Goal: Navigation & Orientation: Find specific page/section

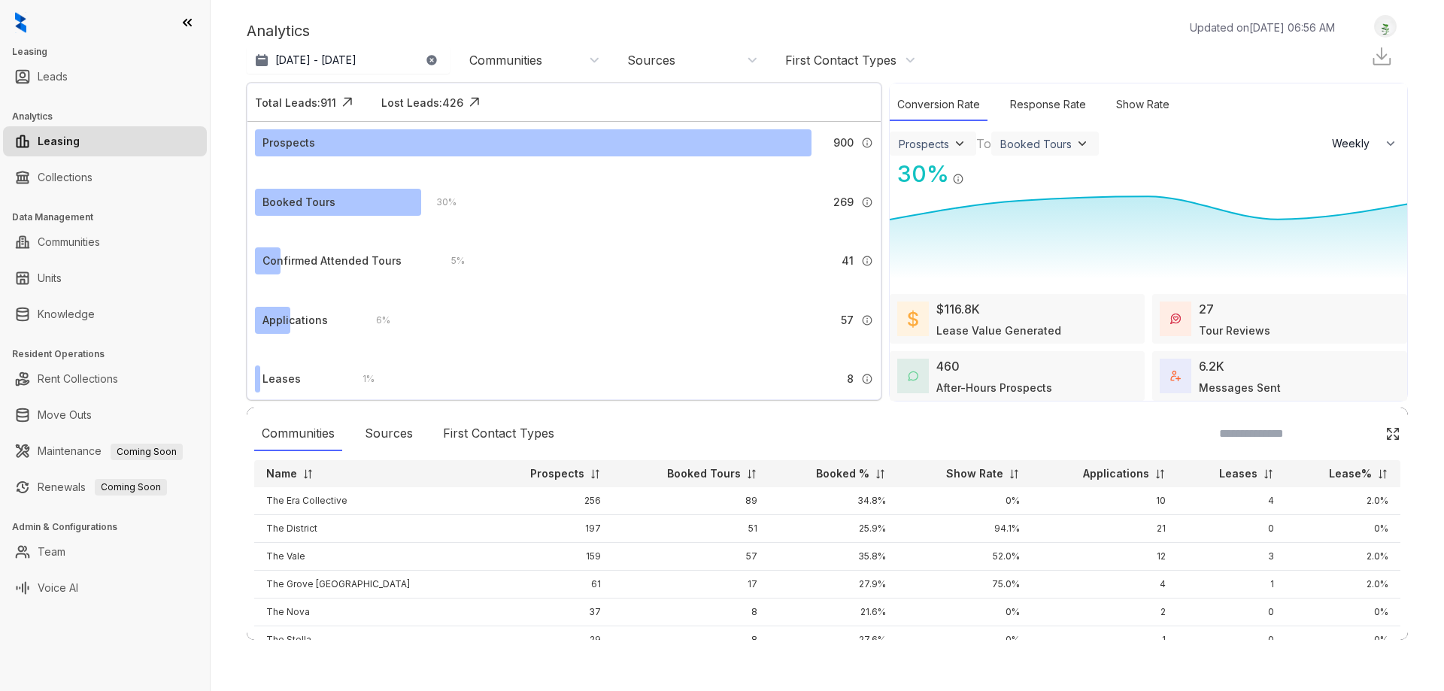
select select "******"
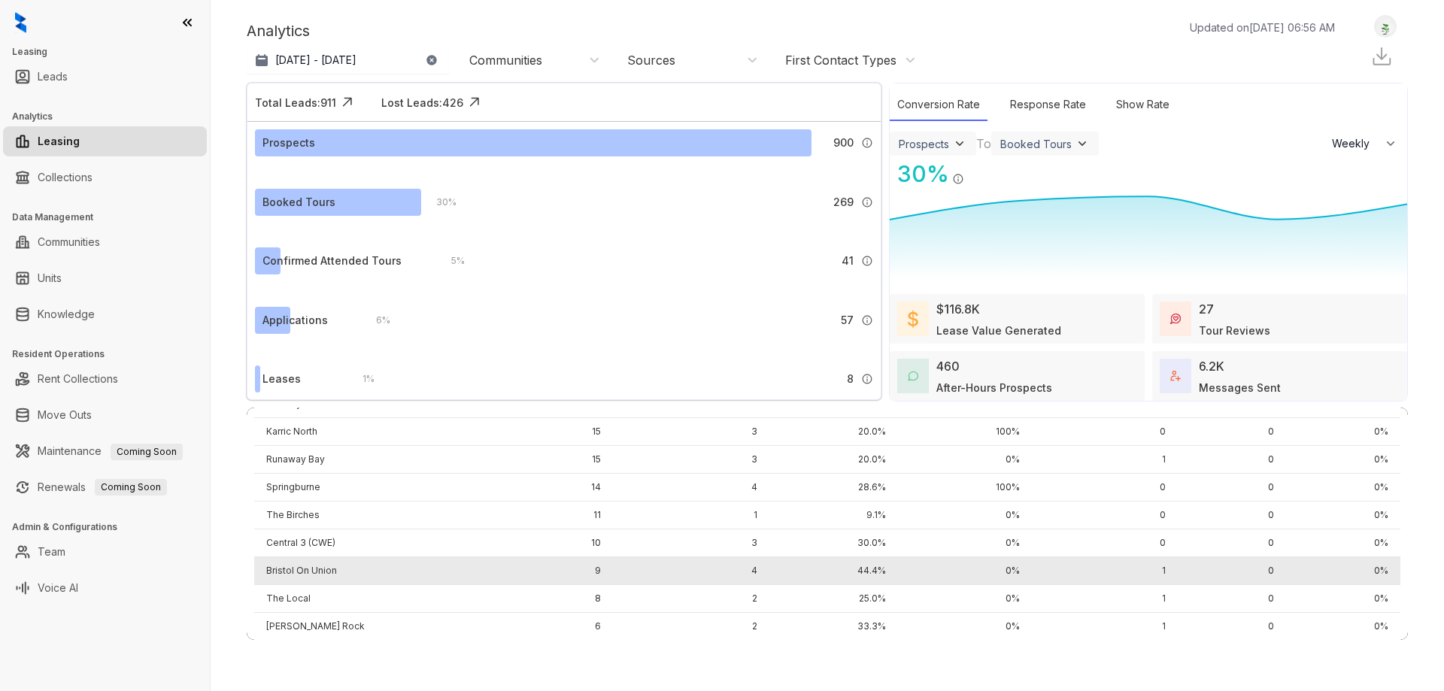
scroll to position [256, 0]
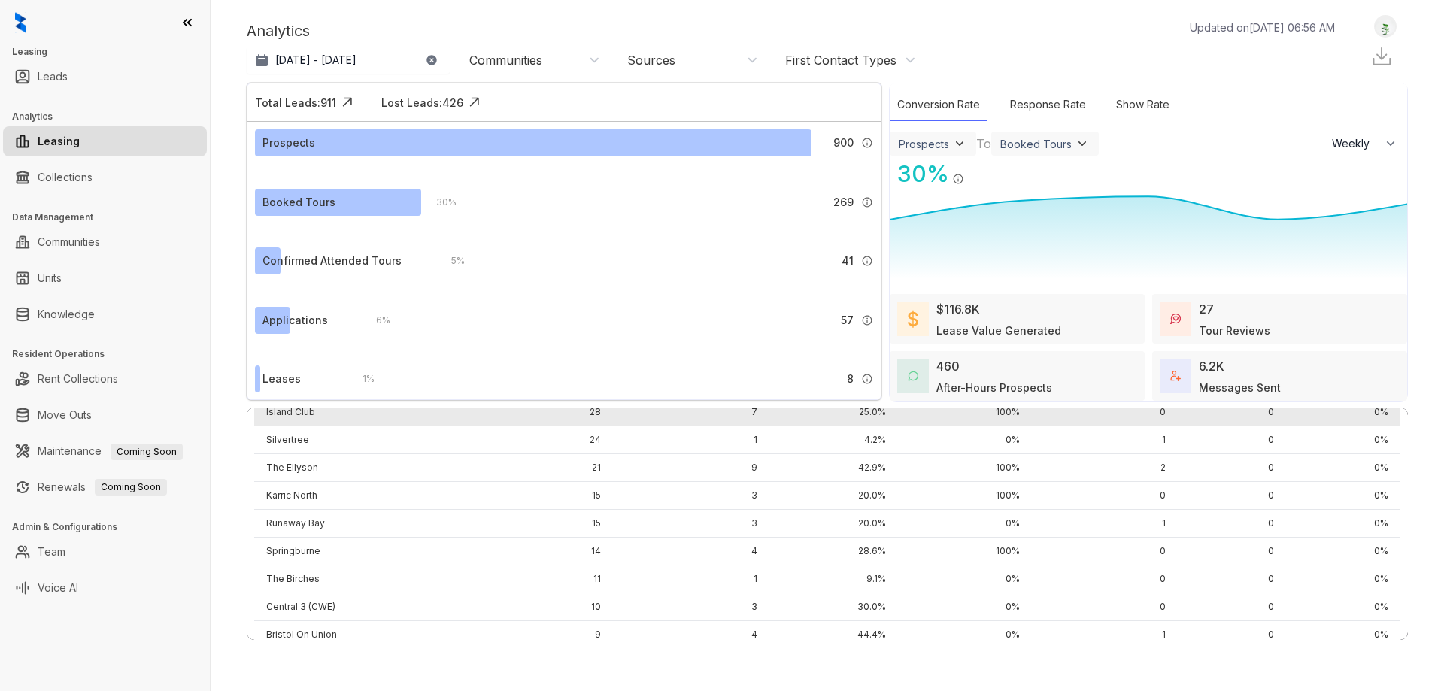
click at [379, 418] on td "Island Club" at bounding box center [368, 413] width 229 height 28
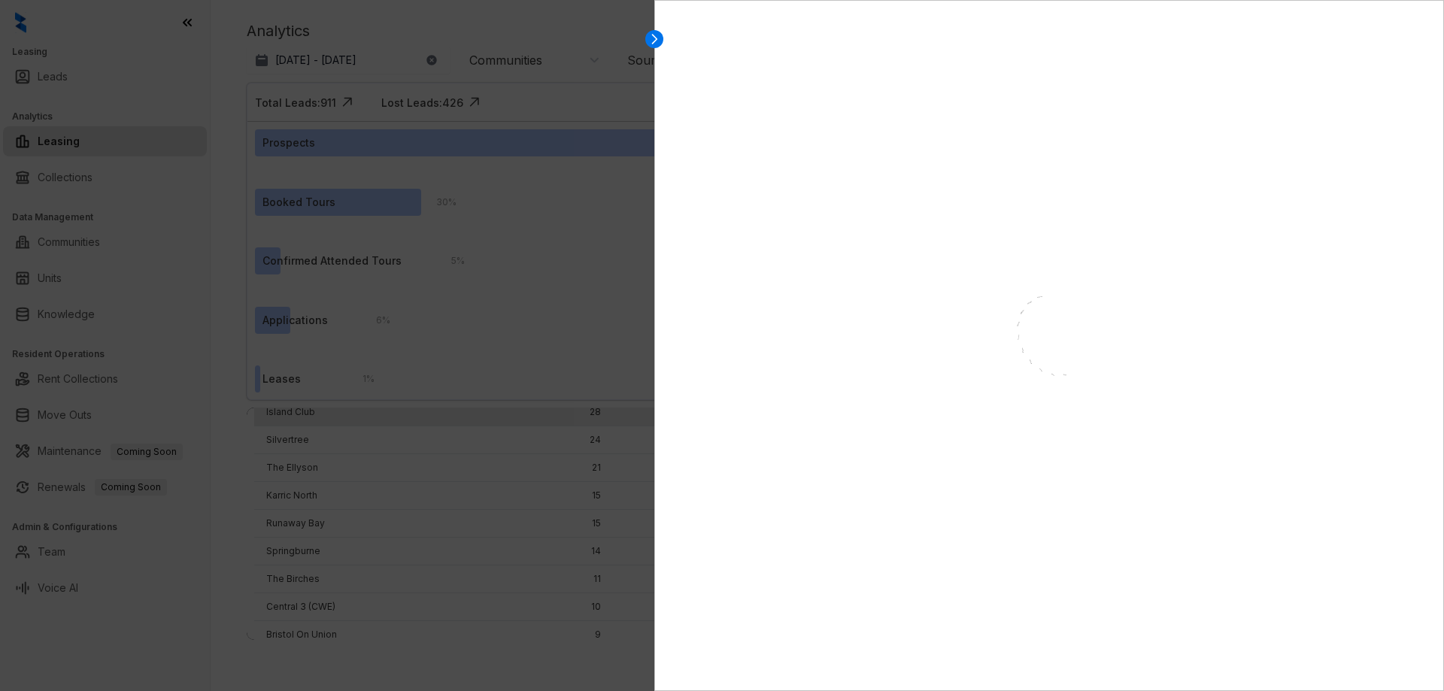
select select "******"
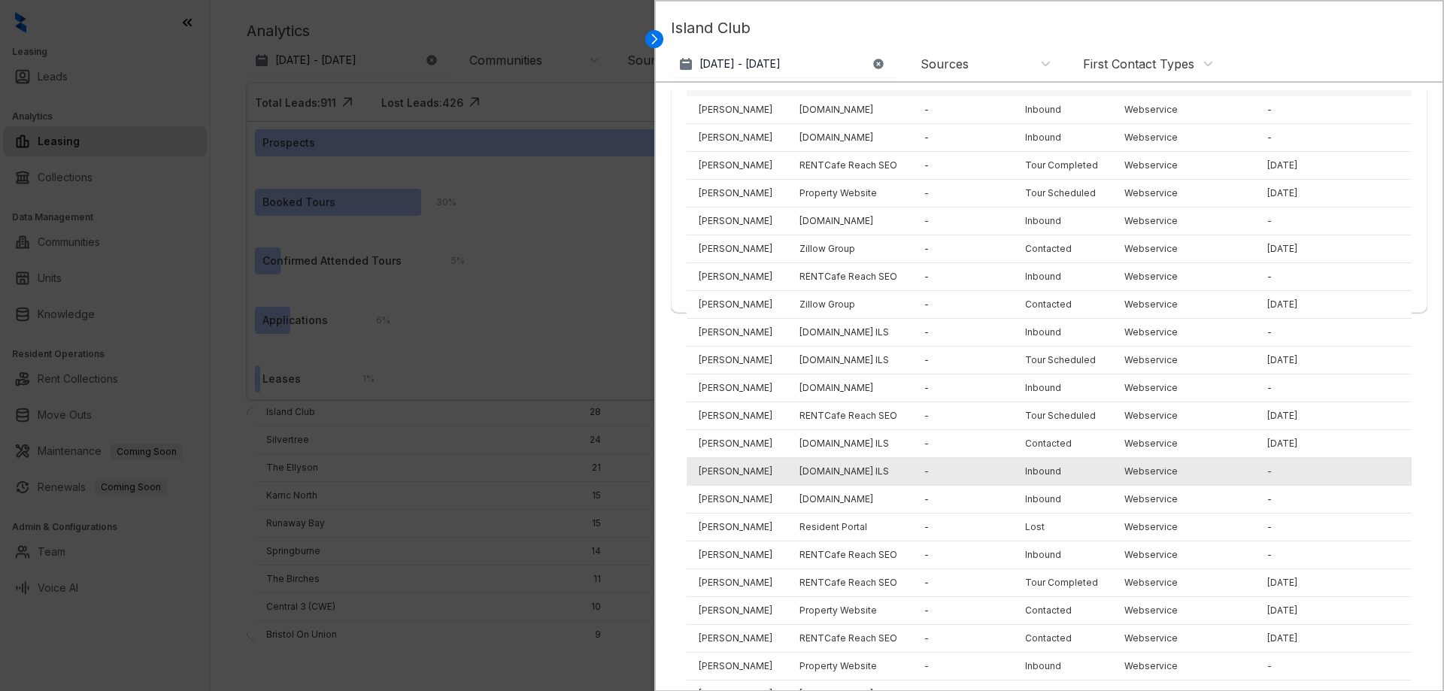
scroll to position [0, 0]
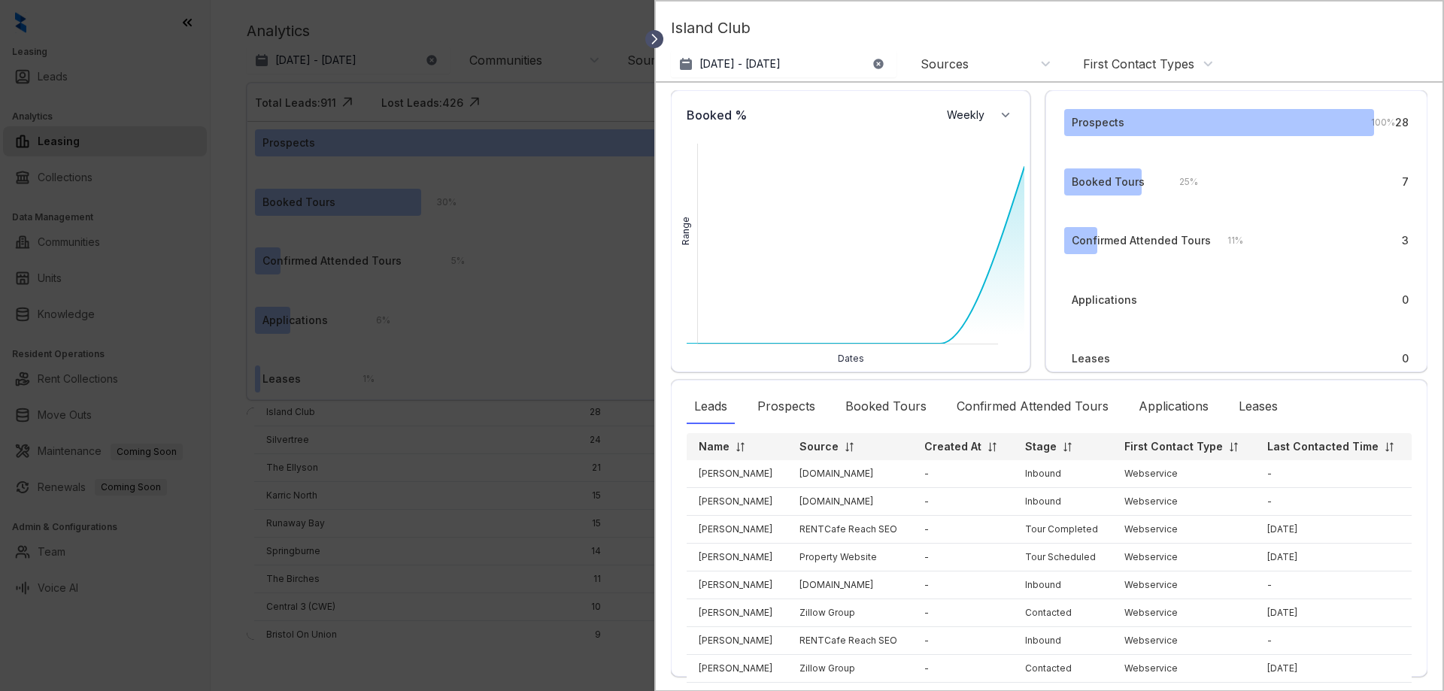
click at [658, 41] on icon at bounding box center [654, 39] width 15 height 15
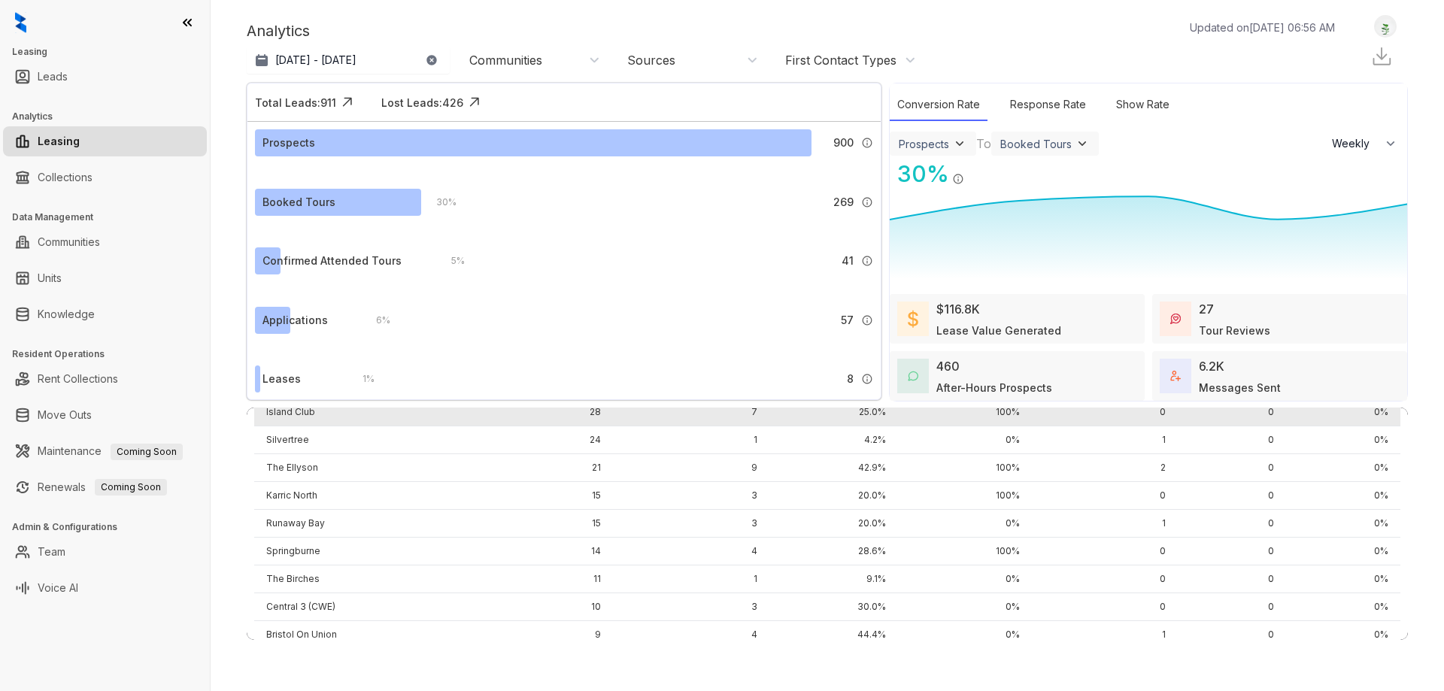
click at [388, 410] on td "Island Club" at bounding box center [368, 413] width 229 height 28
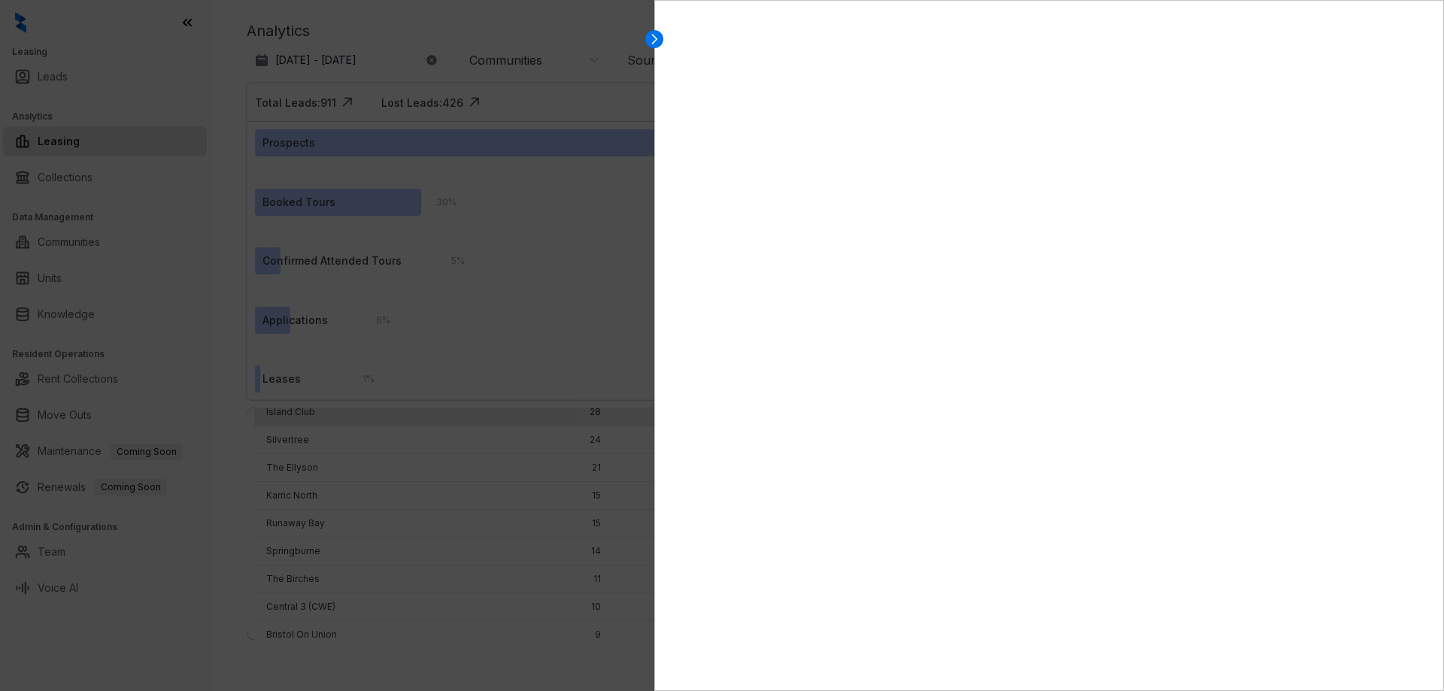
select select "******"
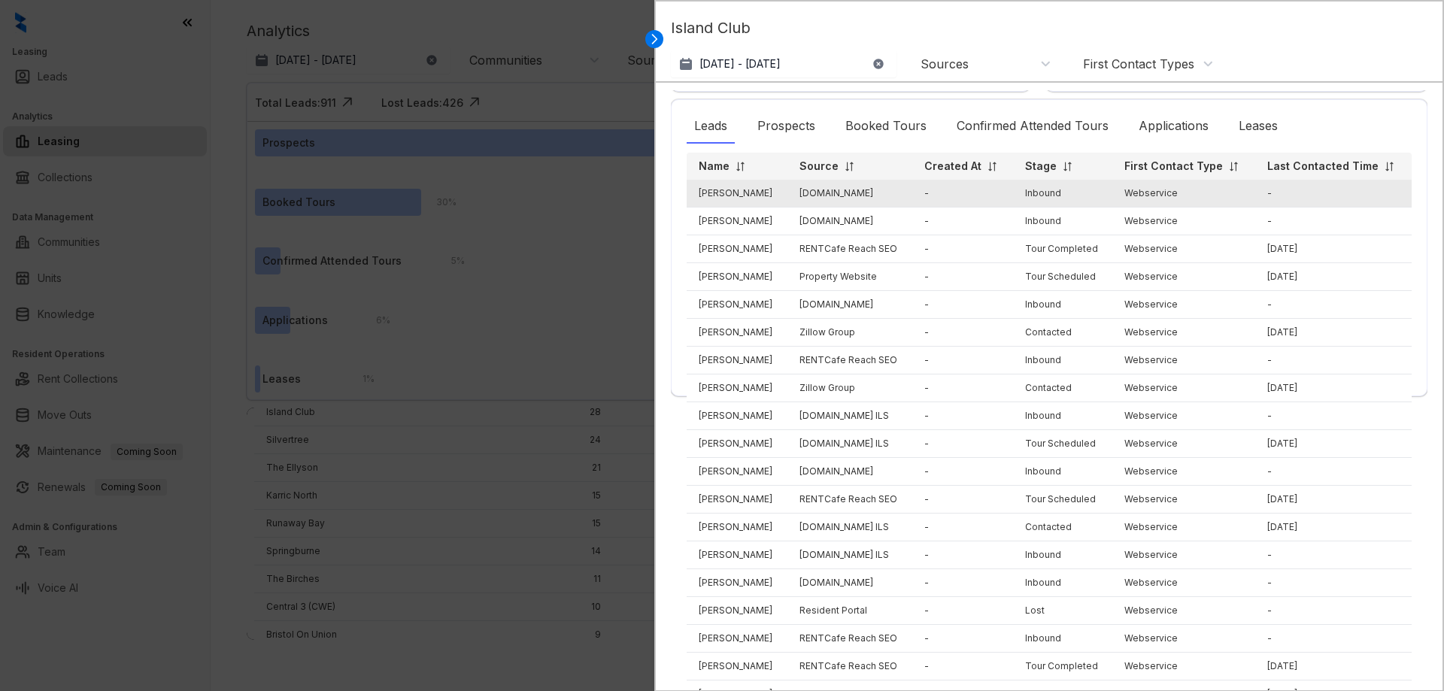
scroll to position [376, 0]
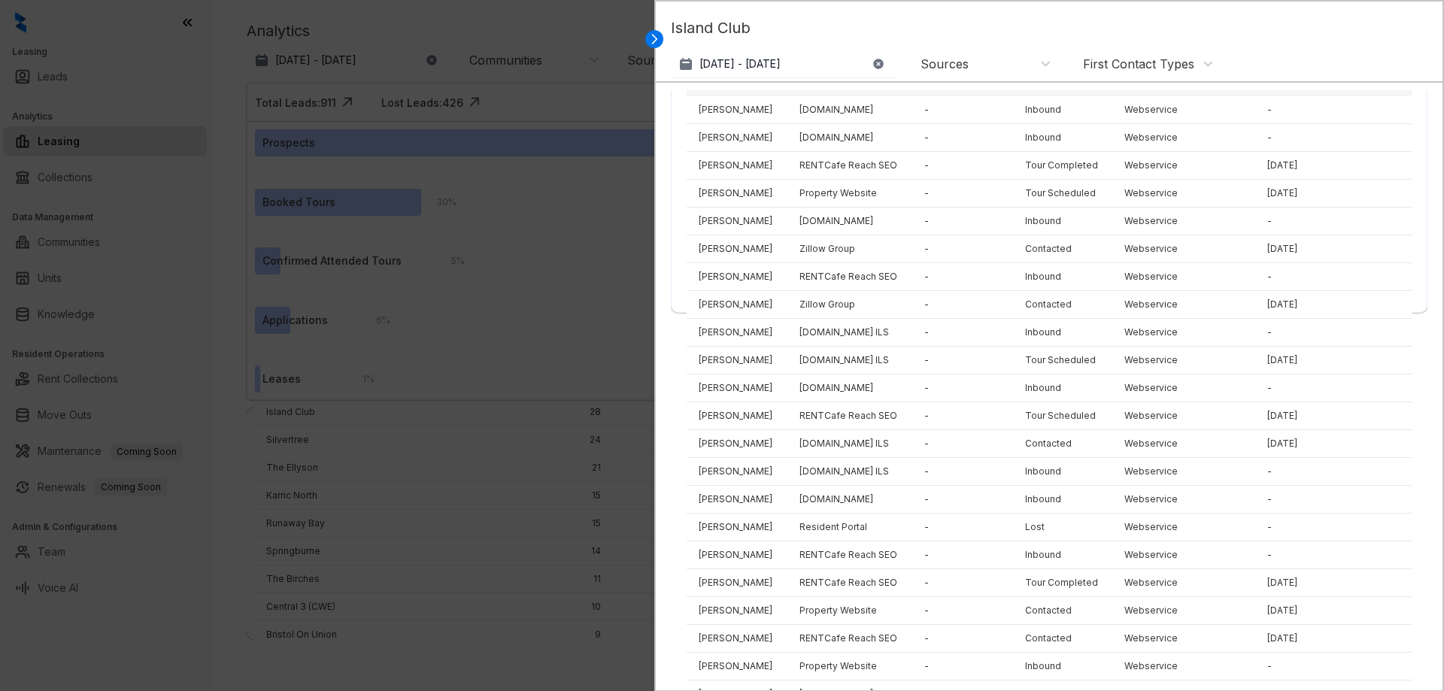
click at [190, 91] on div at bounding box center [722, 345] width 1444 height 691
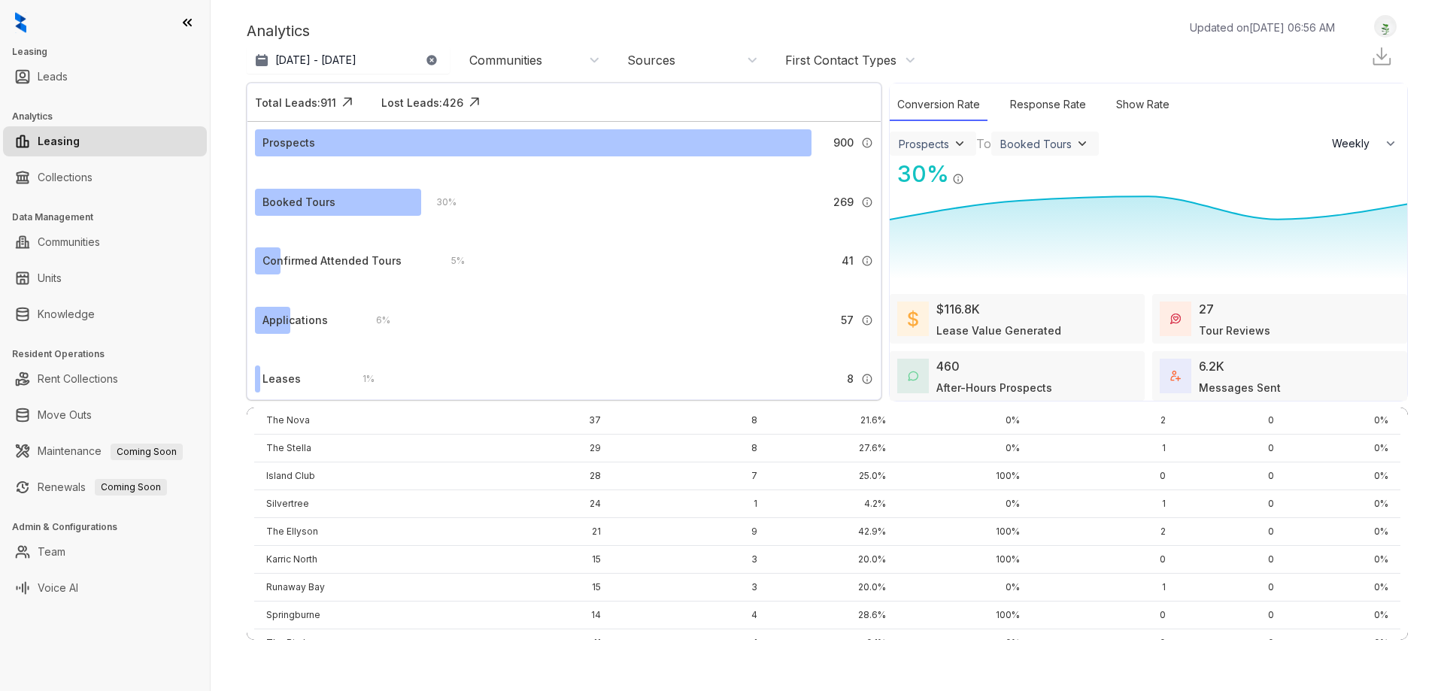
scroll to position [0, 0]
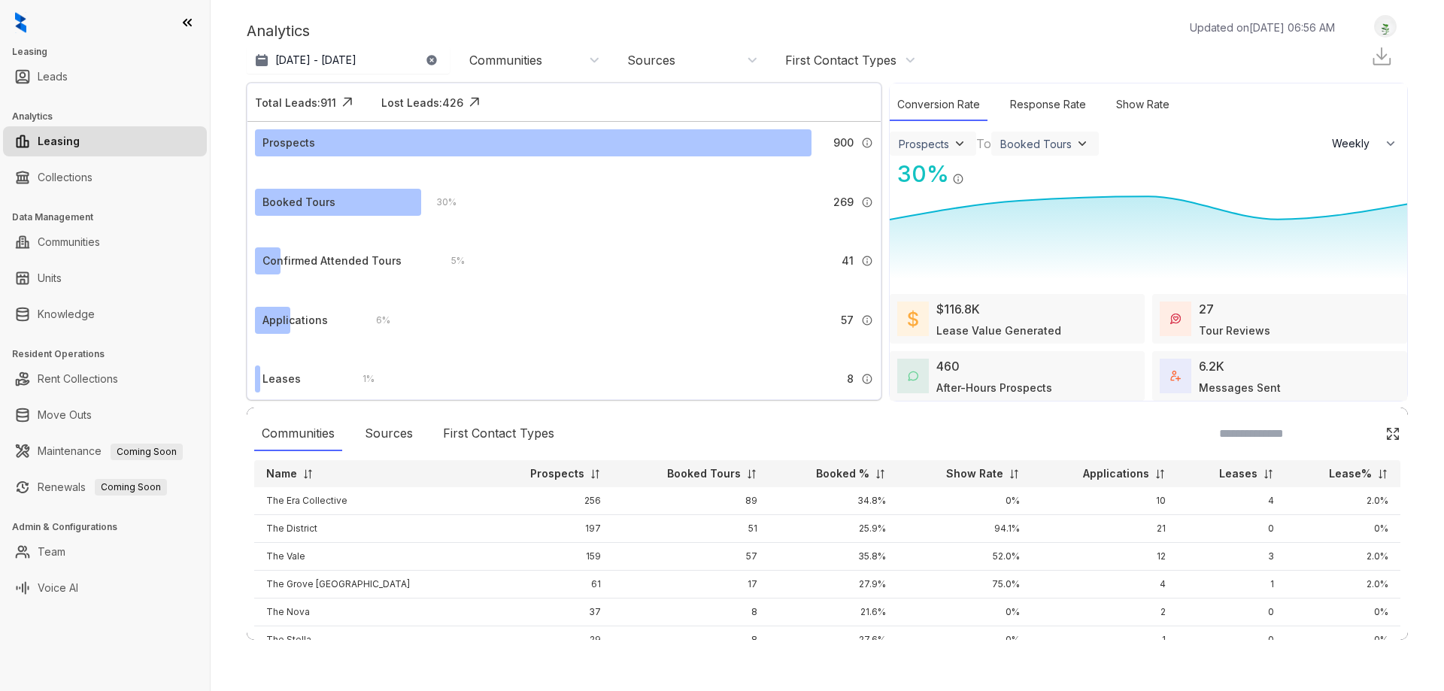
click at [1386, 27] on img at bounding box center [1385, 27] width 21 height 16
click at [1014, 26] on div "Analytics Updated on Sep 05, 2025, 06:56 AM" at bounding box center [798, 31] width 1103 height 23
click at [57, 65] on link "Leads" at bounding box center [53, 77] width 30 height 30
click at [68, 81] on link "Leads" at bounding box center [53, 77] width 30 height 30
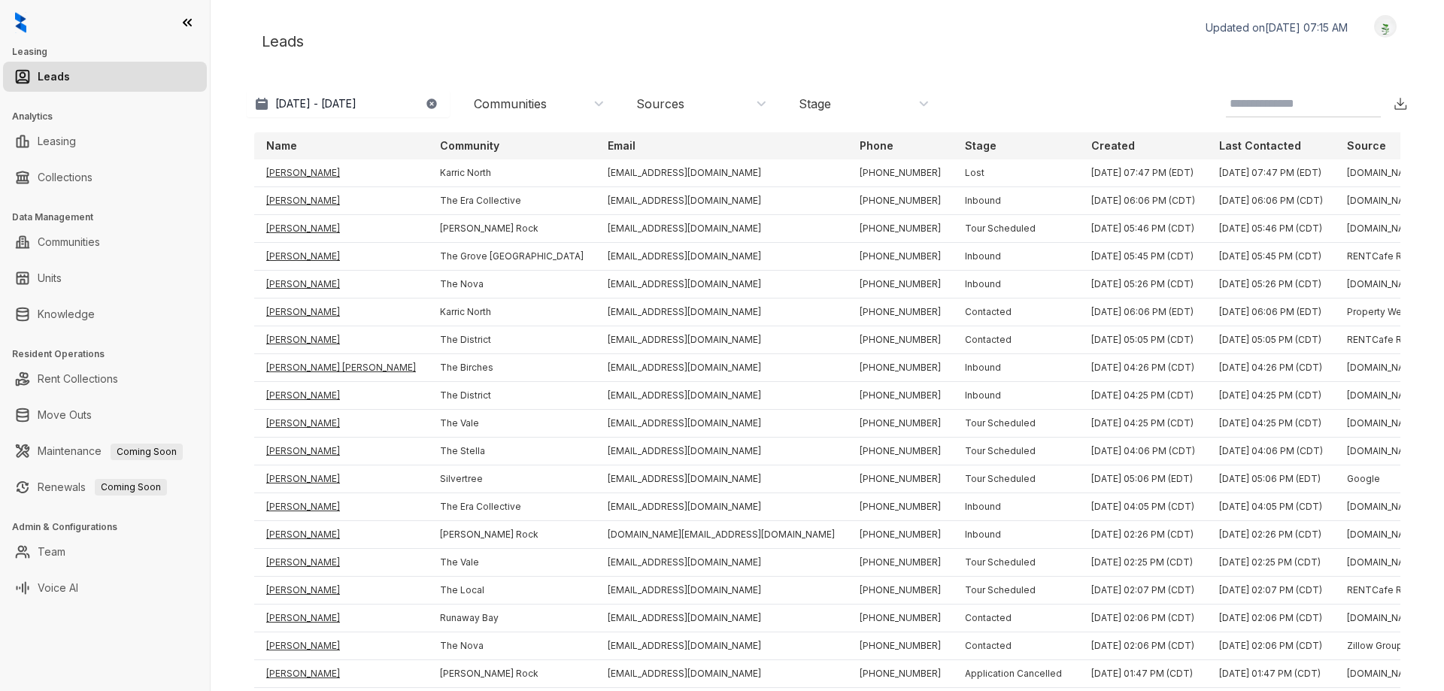
click at [538, 110] on div "Communities" at bounding box center [510, 104] width 73 height 17
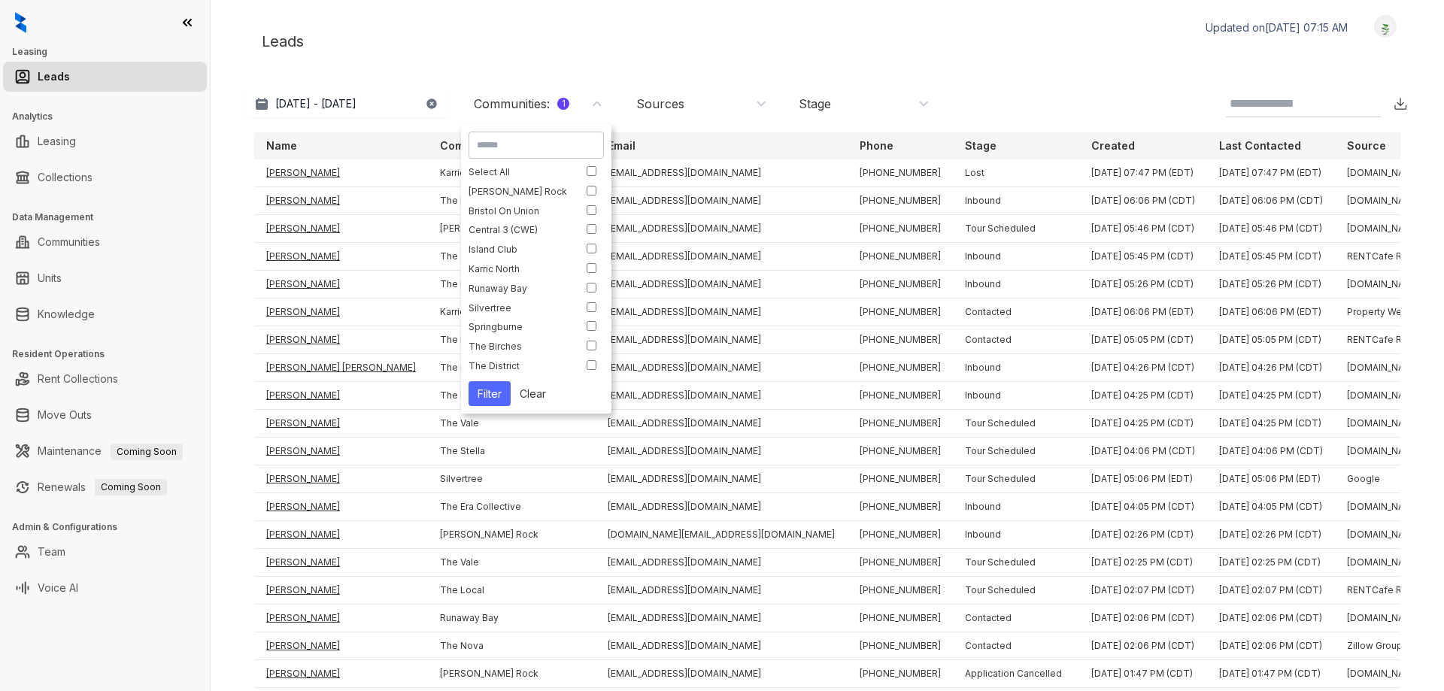
click at [481, 393] on button "Filter" at bounding box center [490, 393] width 42 height 25
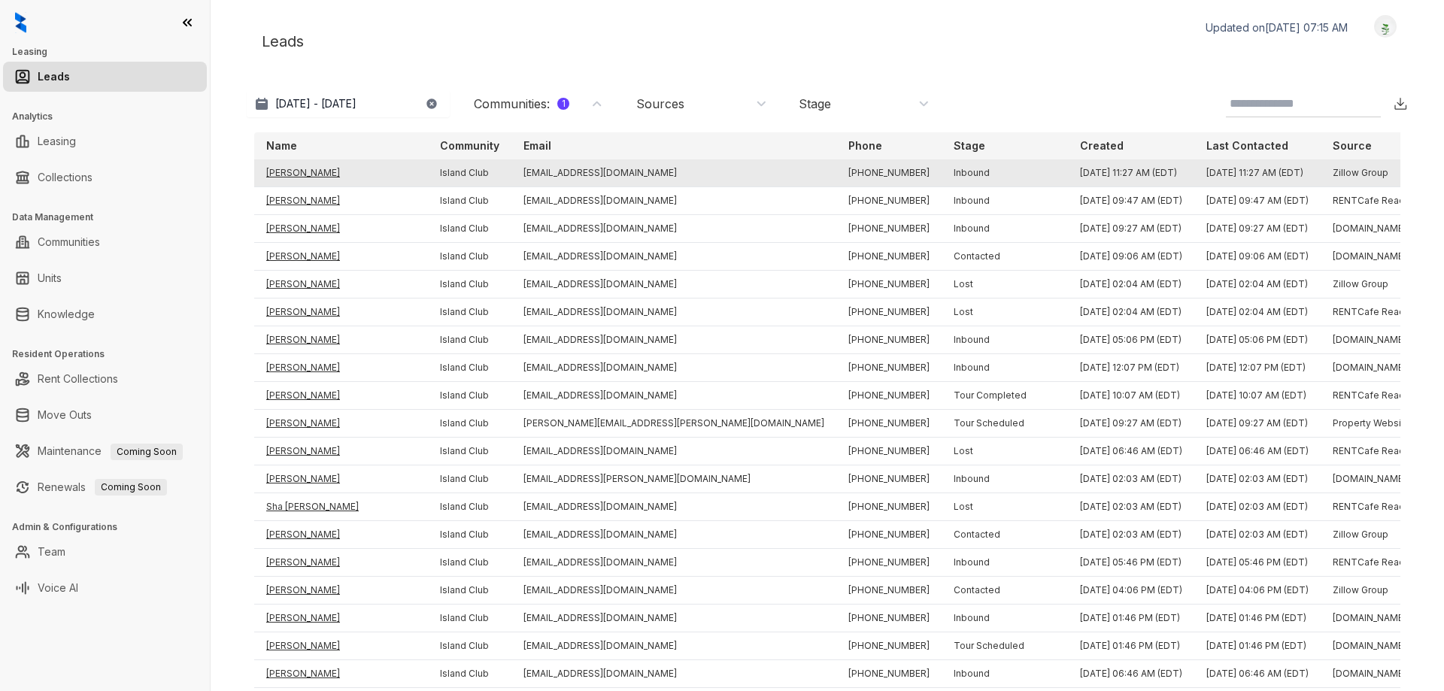
click at [299, 171] on td "[PERSON_NAME]" at bounding box center [341, 173] width 174 height 28
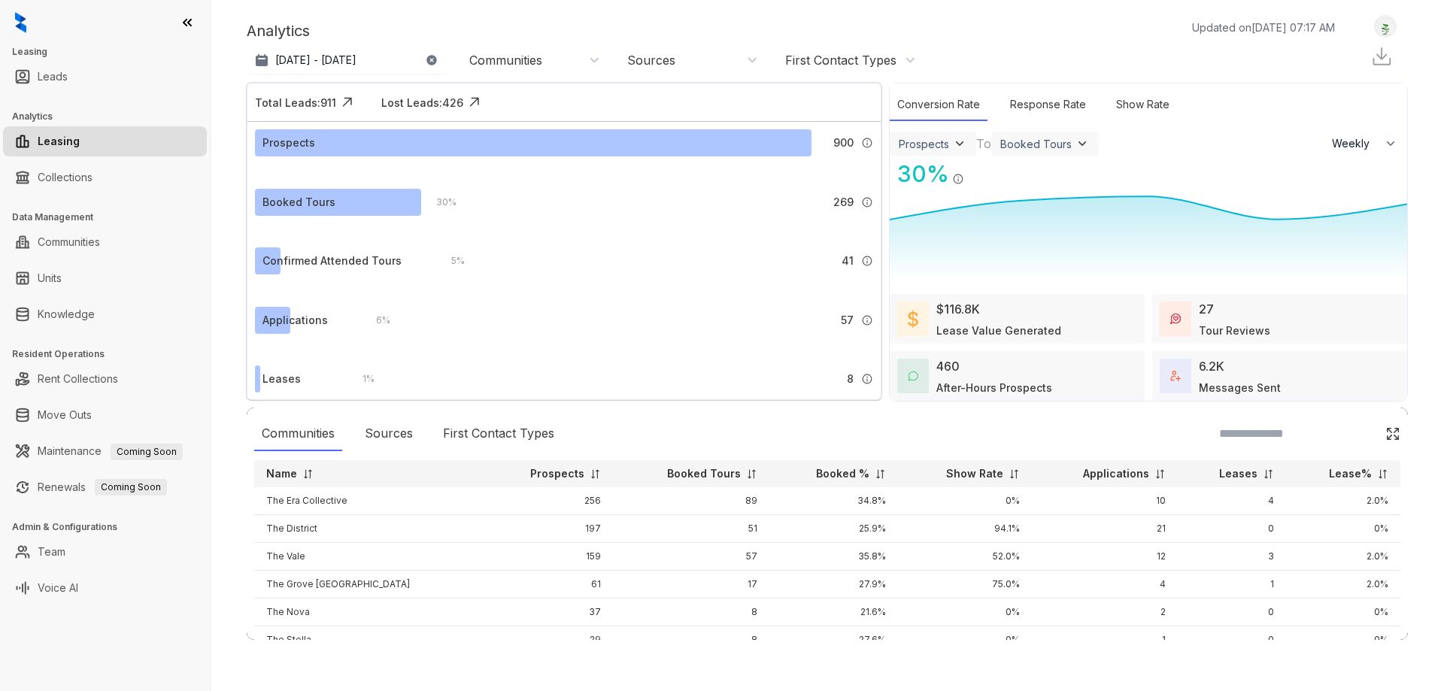
select select "******"
click at [534, 59] on div "Communities" at bounding box center [505, 60] width 73 height 17
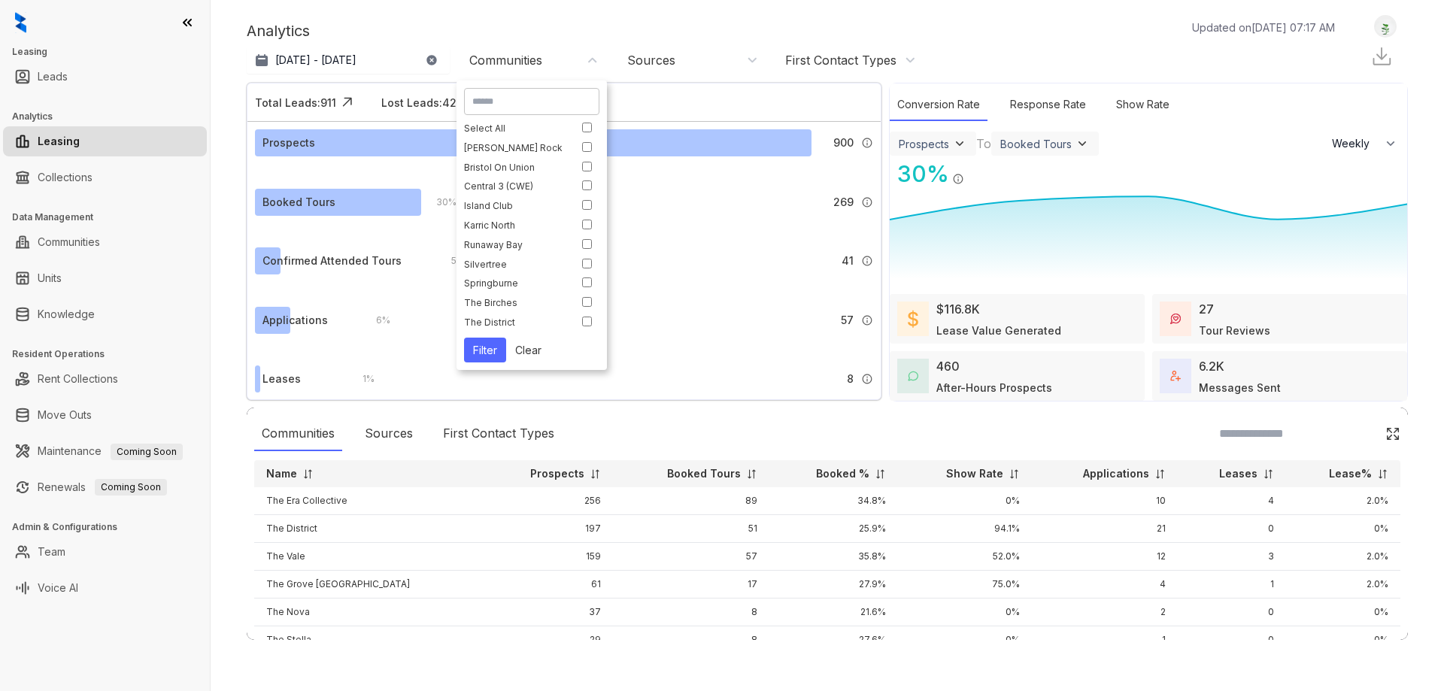
click at [519, 210] on div "Island Club" at bounding box center [515, 205] width 102 height 11
click at [494, 353] on button "Filter" at bounding box center [485, 350] width 42 height 25
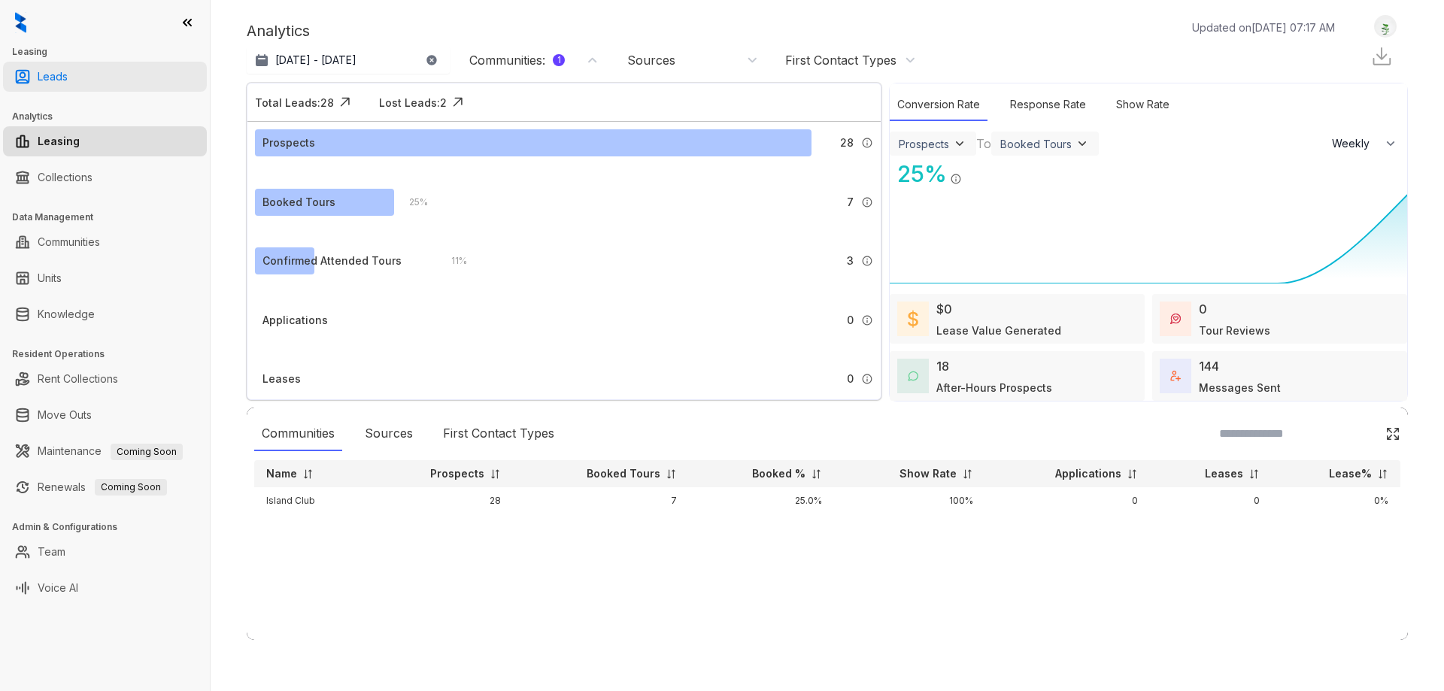
click at [68, 78] on link "Leads" at bounding box center [53, 77] width 30 height 30
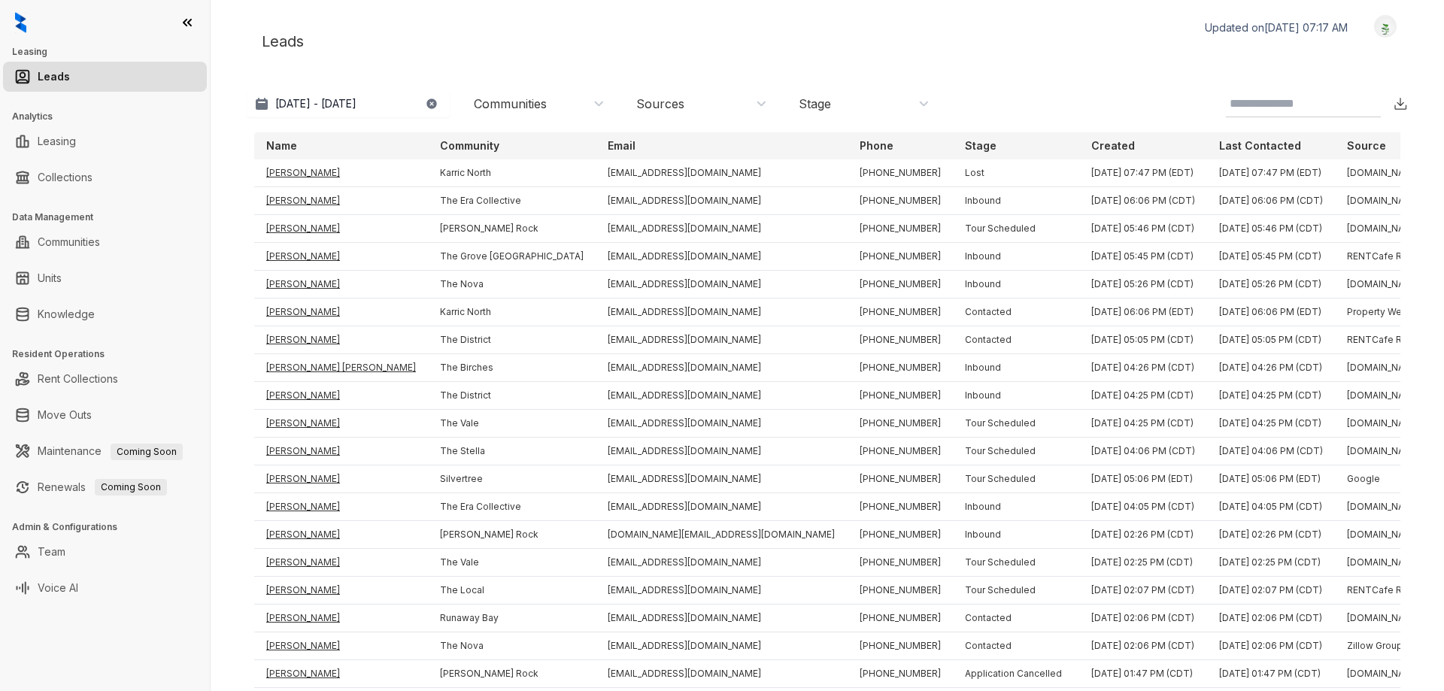
click at [543, 101] on div "Communities" at bounding box center [510, 104] width 73 height 17
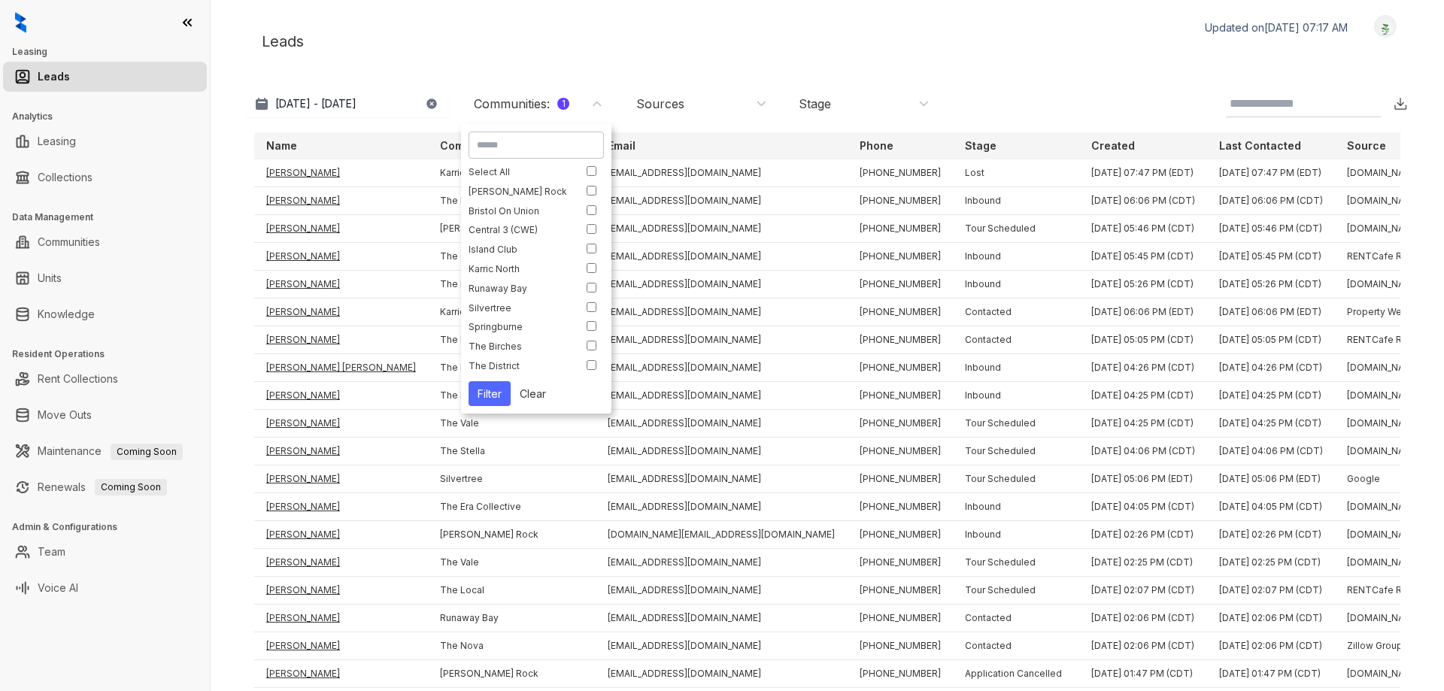
click at [478, 402] on button "Filter" at bounding box center [490, 393] width 42 height 25
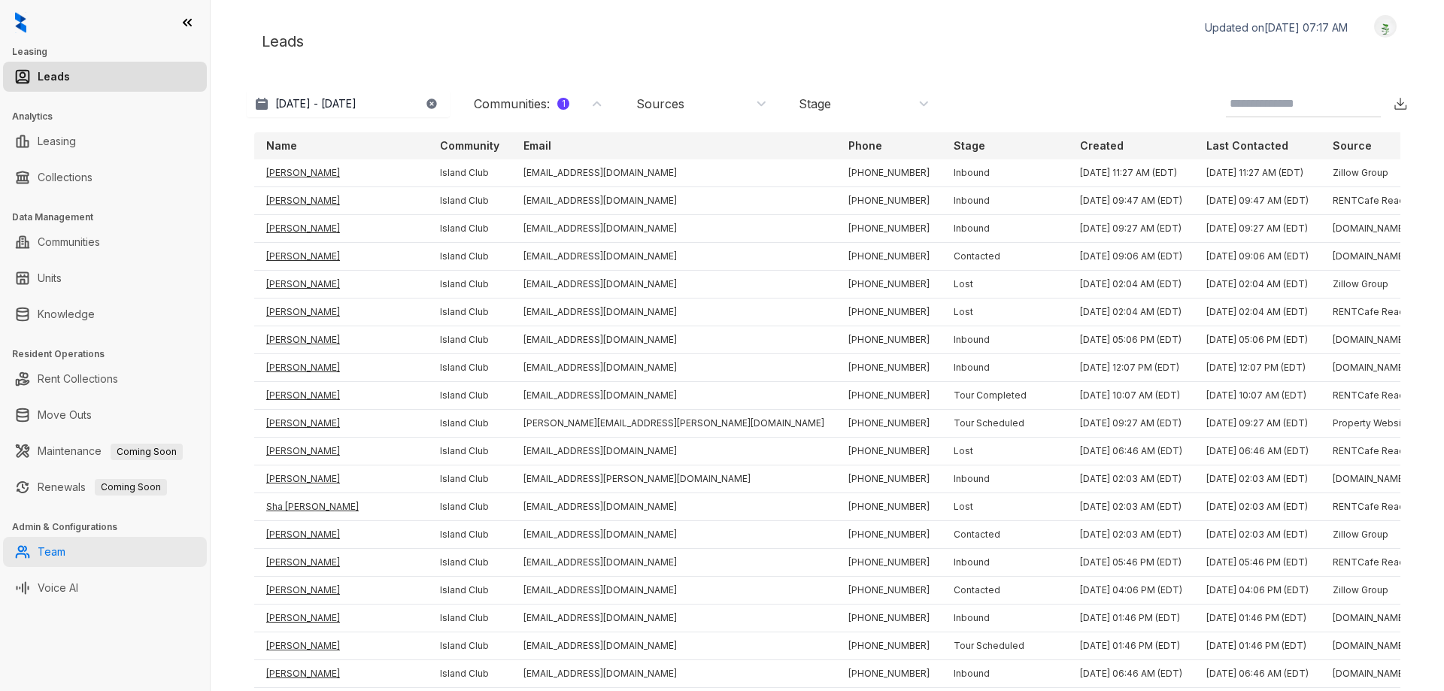
click at [65, 547] on link "Team" at bounding box center [52, 552] width 28 height 30
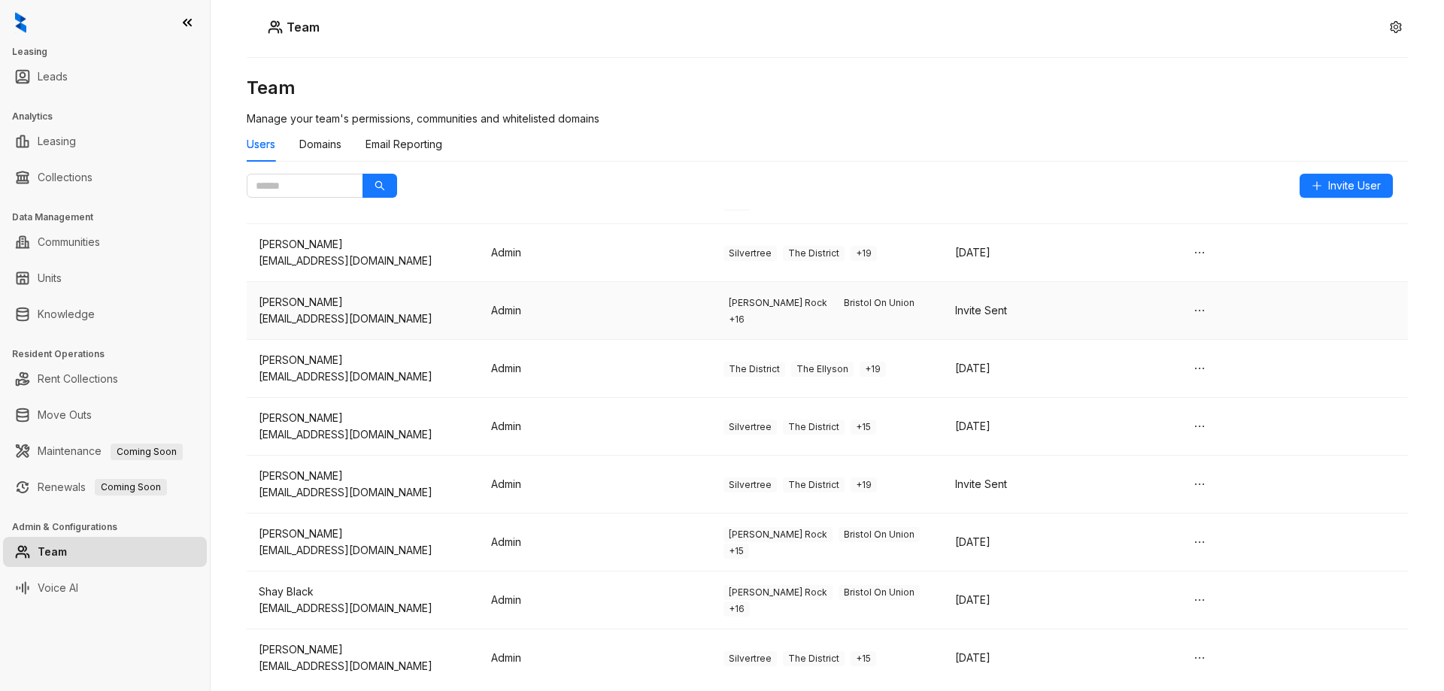
scroll to position [548, 0]
click at [318, 144] on div "Domains" at bounding box center [320, 144] width 42 height 17
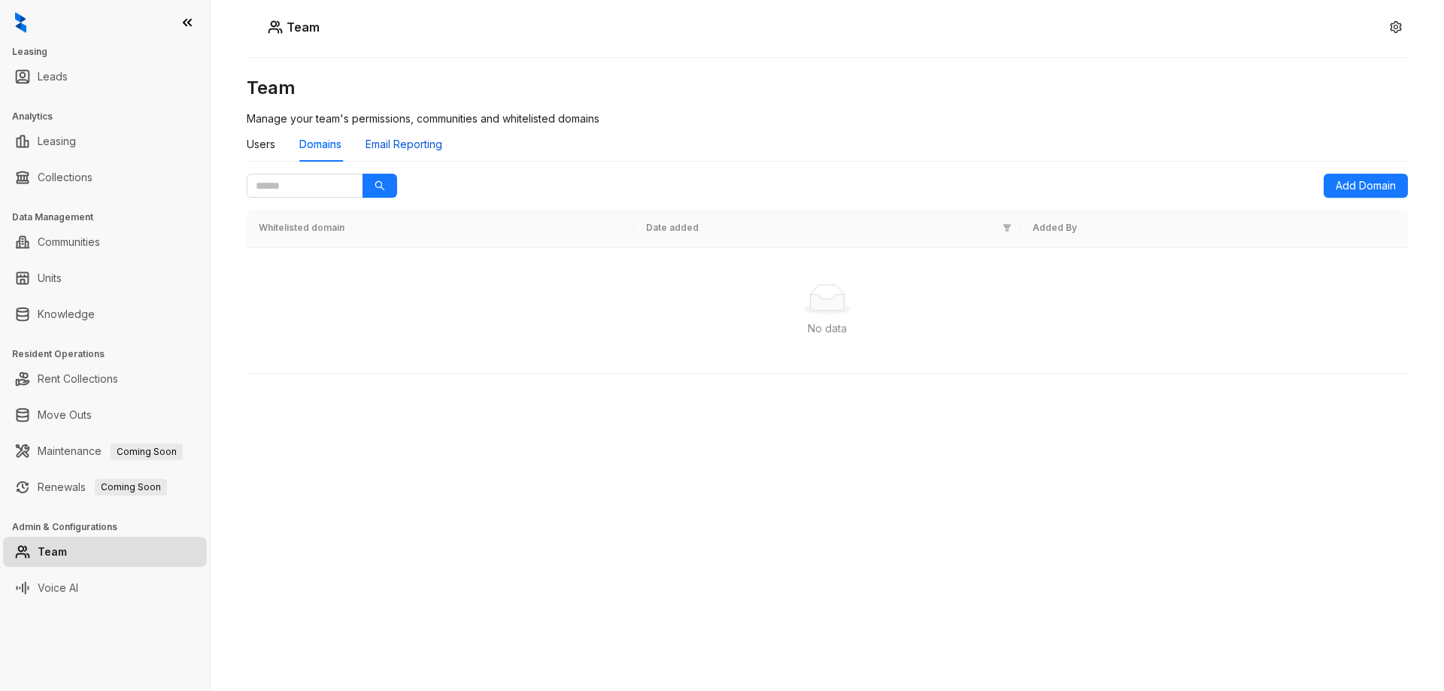
click at [386, 143] on div "Email Reporting" at bounding box center [404, 144] width 77 height 17
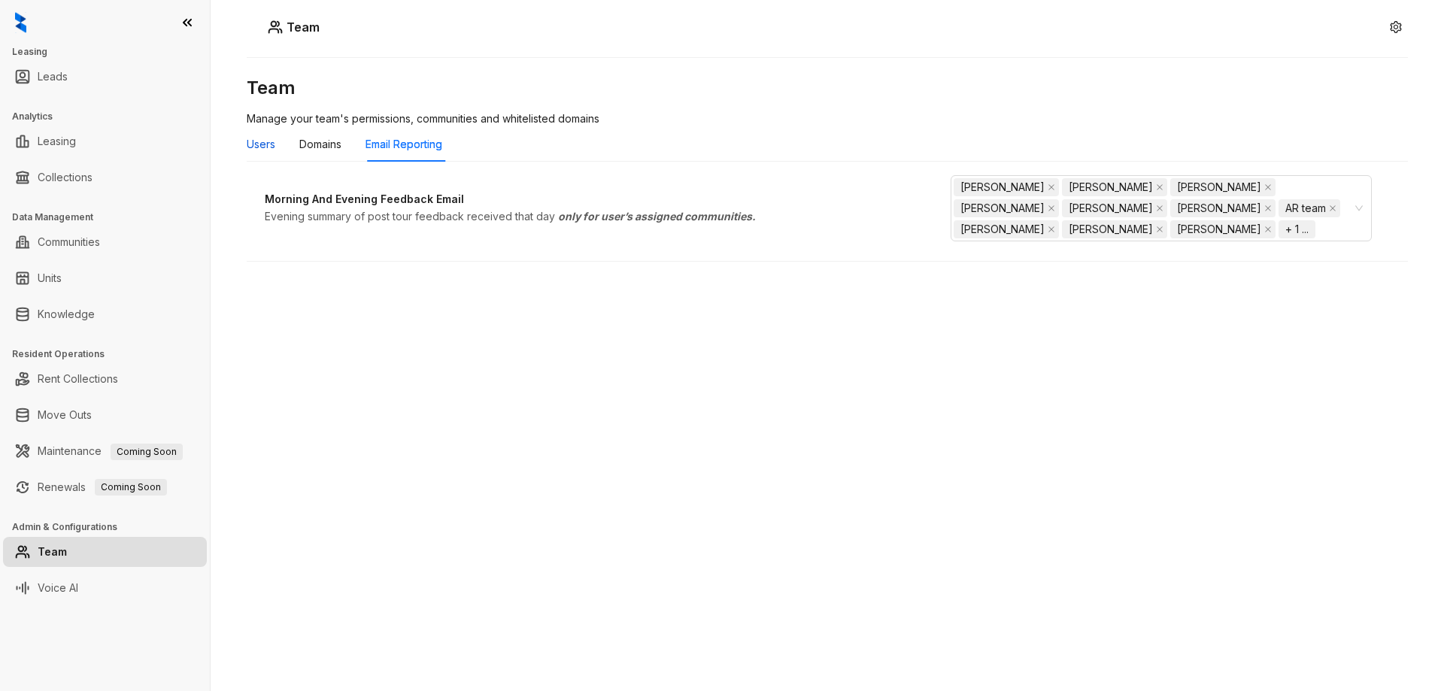
click at [261, 141] on div "Users" at bounding box center [261, 144] width 29 height 17
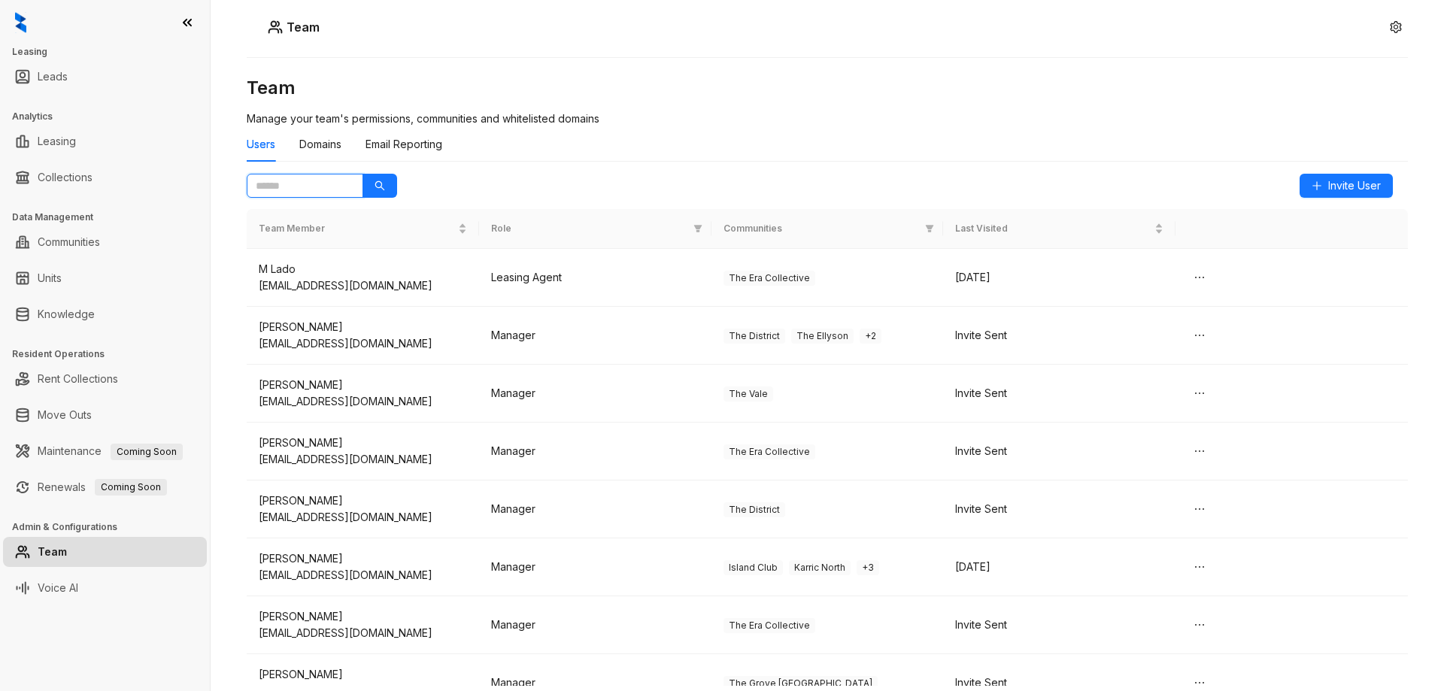
click at [303, 187] on input "text" at bounding box center [299, 185] width 86 height 17
type input "*****"
click at [379, 180] on button "button" at bounding box center [380, 186] width 35 height 24
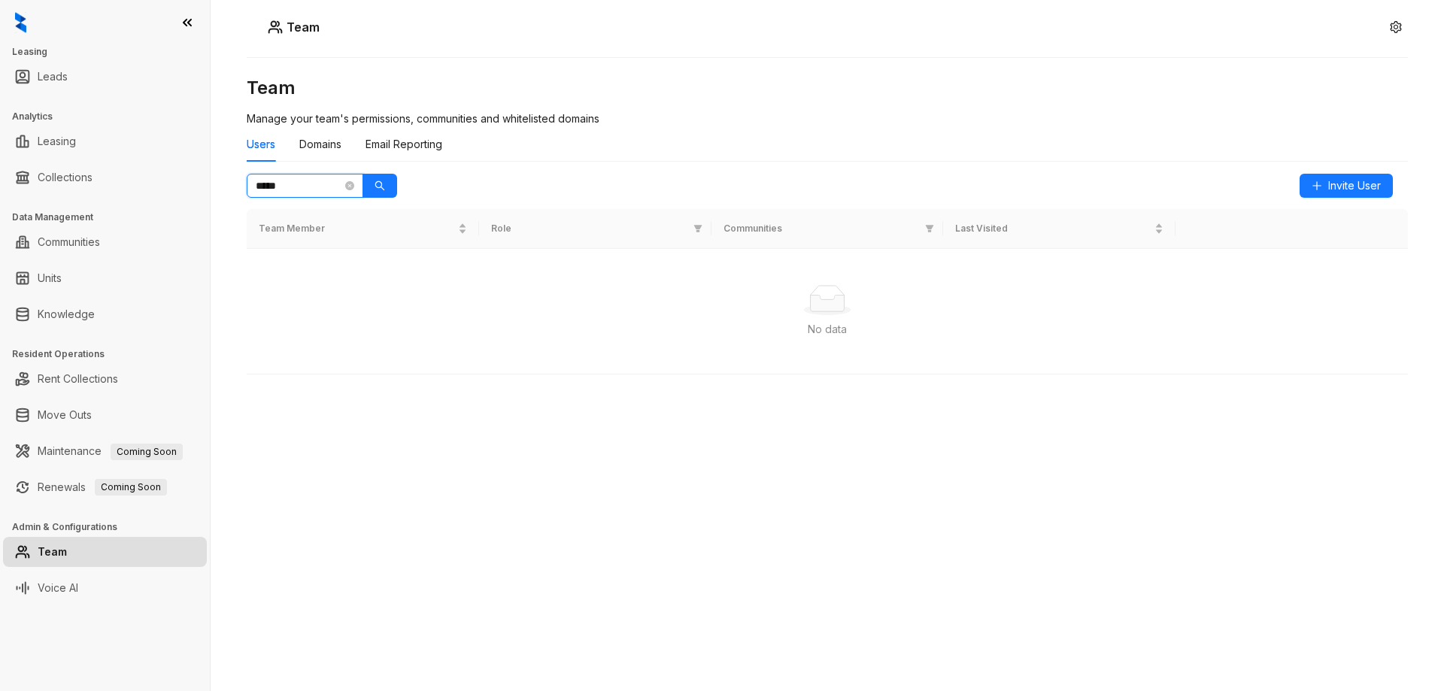
click at [306, 180] on input "*****" at bounding box center [299, 185] width 86 height 17
type input "*"
click at [455, 155] on div "Users Domains Email Reporting" at bounding box center [827, 144] width 1161 height 35
click at [287, 90] on h3 "Team" at bounding box center [827, 88] width 1161 height 24
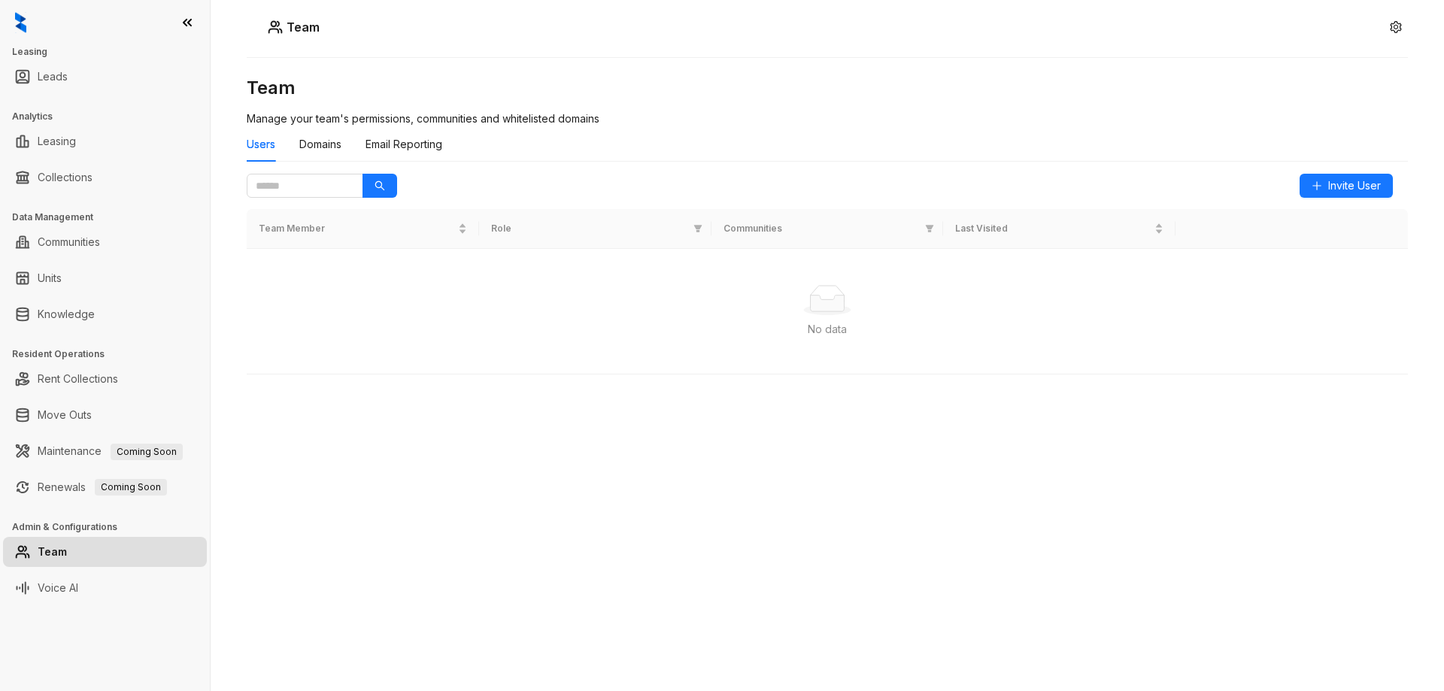
click at [287, 28] on h5 "Team" at bounding box center [301, 27] width 37 height 18
click at [269, 136] on div "Users" at bounding box center [261, 144] width 29 height 17
click at [1388, 28] on button "button" at bounding box center [1396, 27] width 24 height 24
click at [196, 18] on div at bounding box center [105, 22] width 210 height 45
click at [189, 22] on icon at bounding box center [188, 23] width 8 height 6
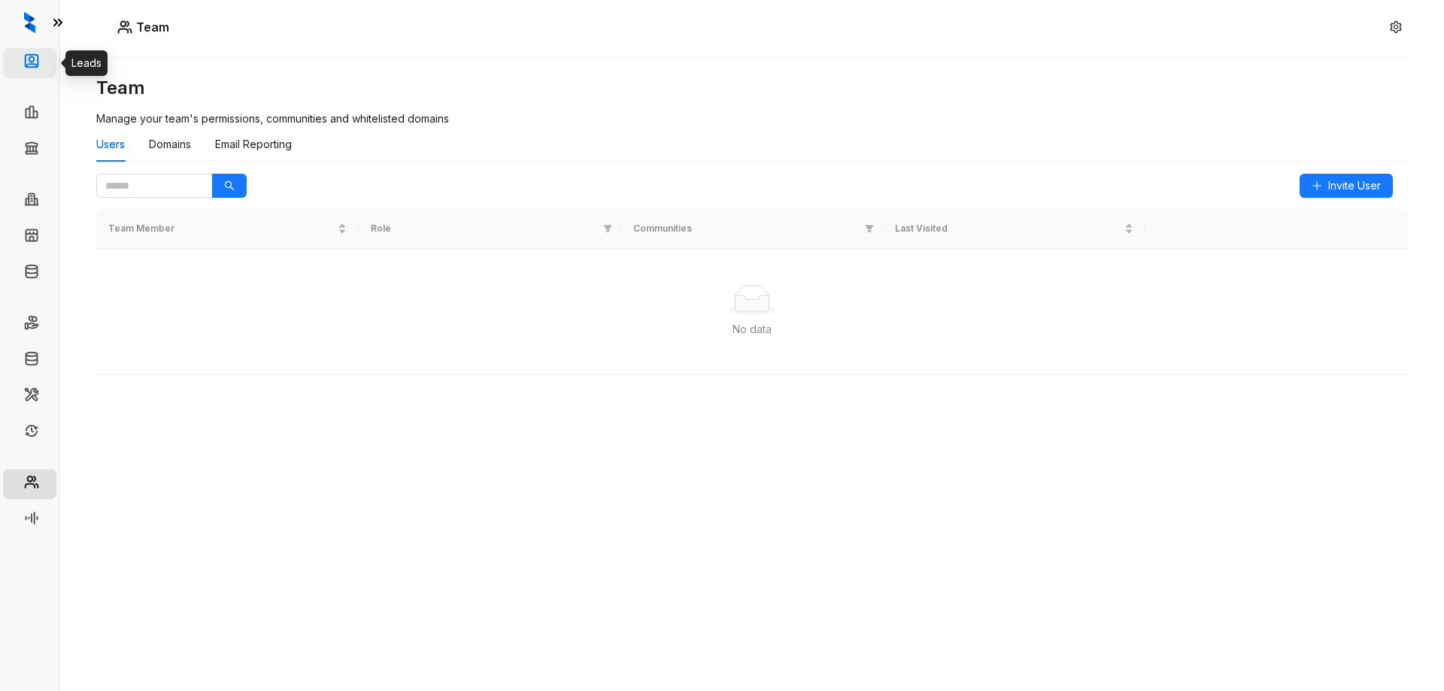
click at [47, 53] on link "Leads" at bounding box center [62, 63] width 30 height 30
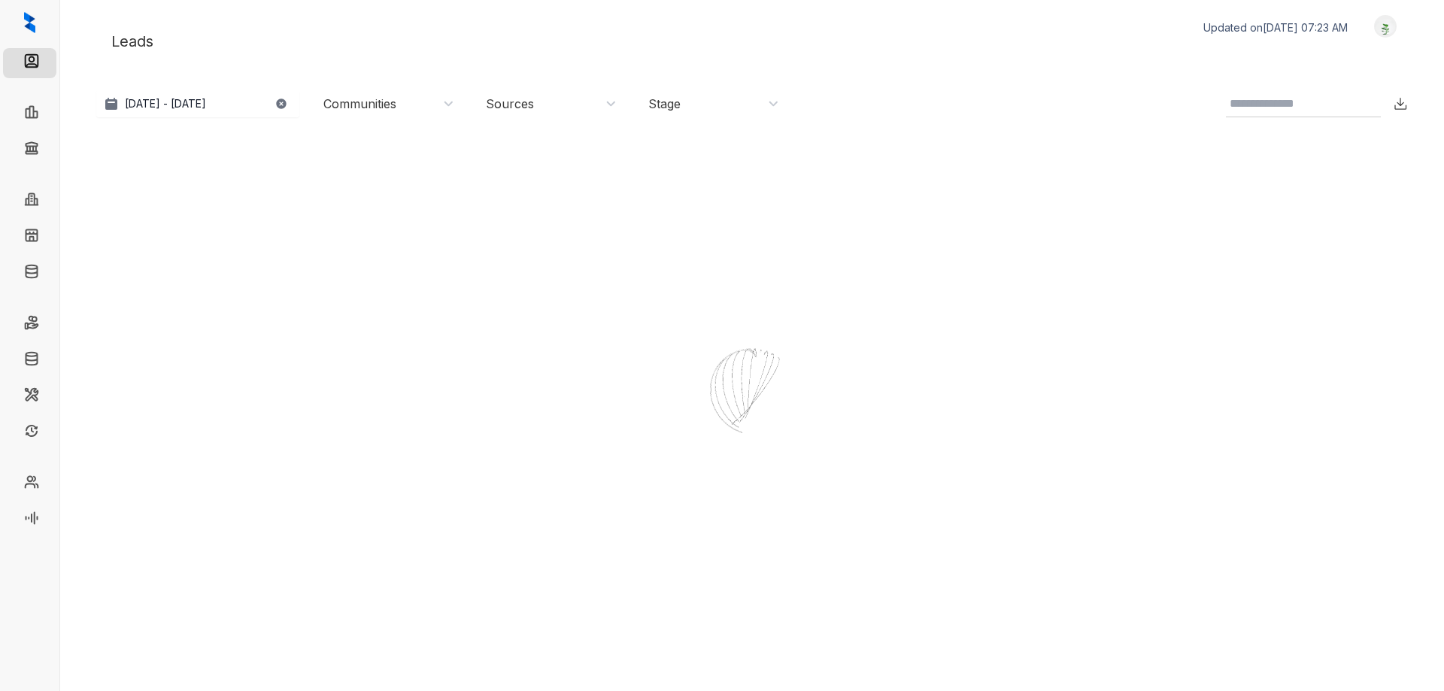
click at [62, 29] on icon at bounding box center [57, 22] width 15 height 15
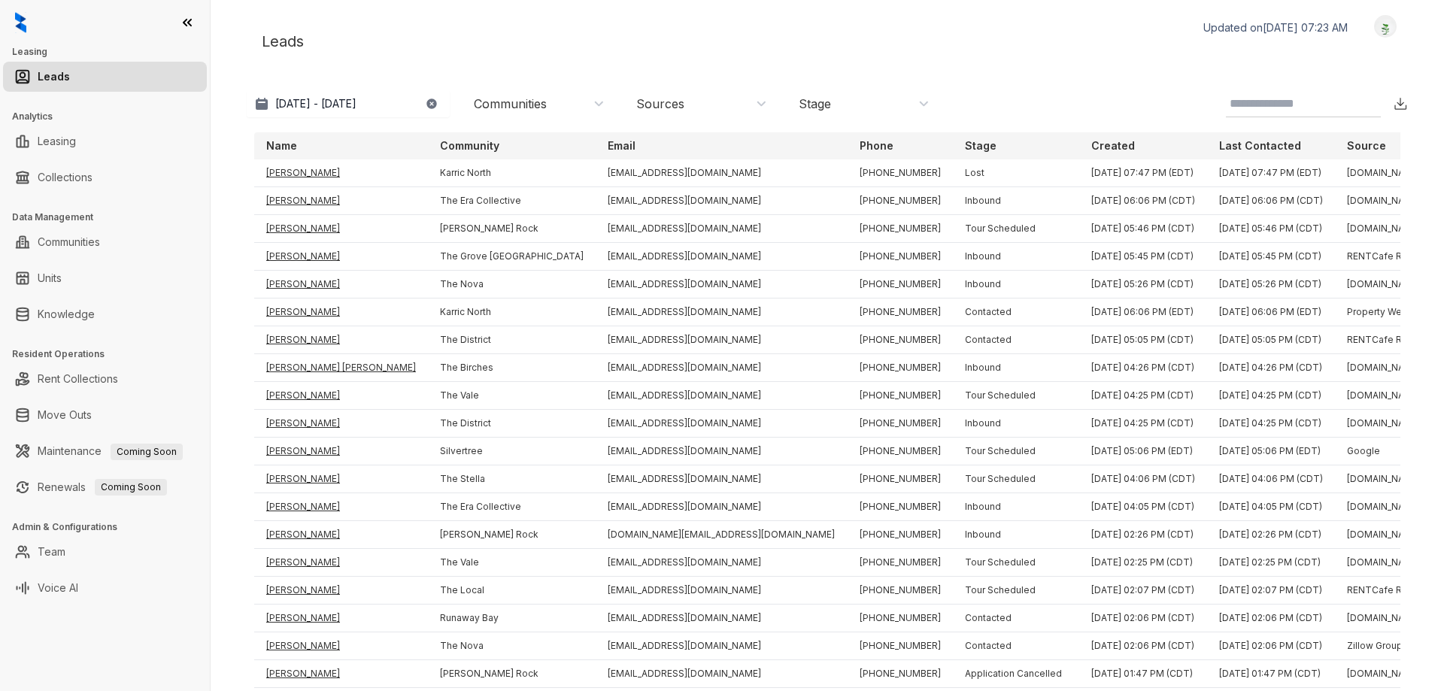
click at [558, 109] on div "Communities" at bounding box center [539, 104] width 131 height 17
click at [527, 250] on div "Island Club" at bounding box center [520, 249] width 102 height 11
click at [563, 248] on div "Island Club" at bounding box center [533, 249] width 128 height 11
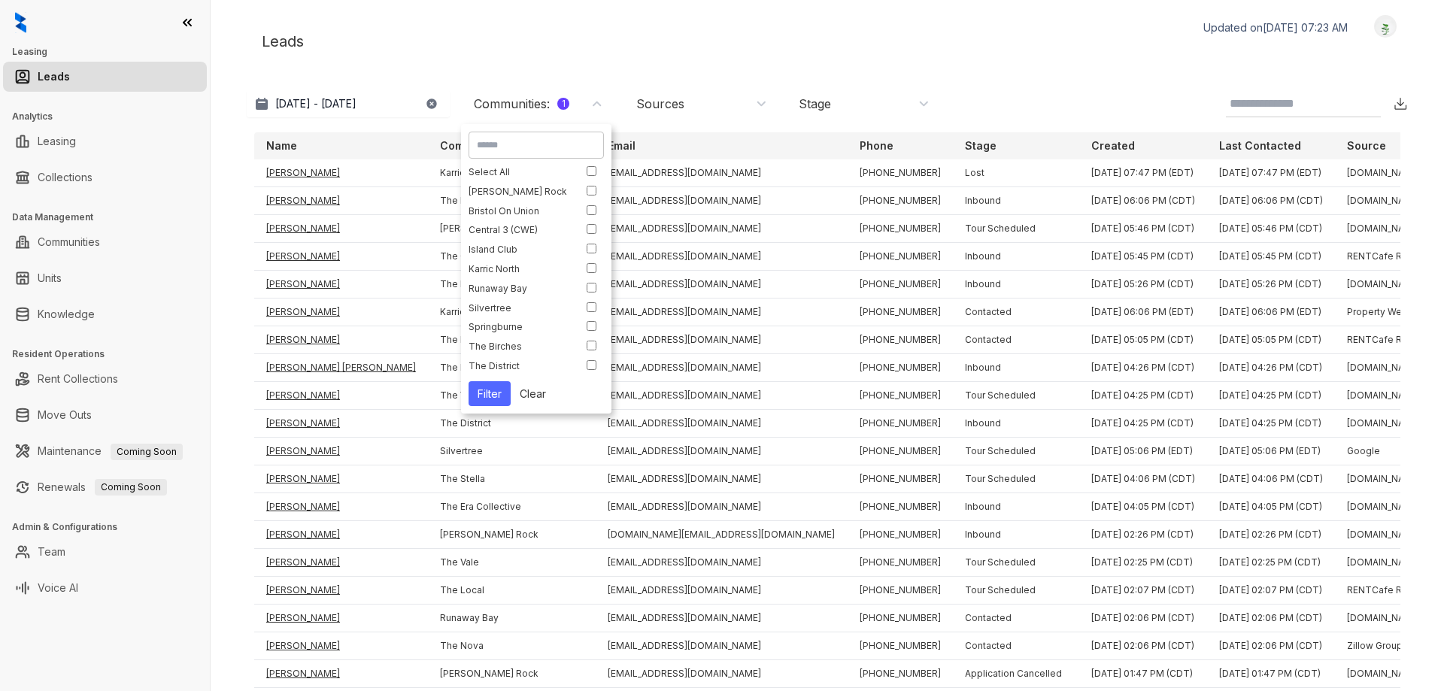
click at [505, 392] on button "Filter" at bounding box center [490, 393] width 42 height 25
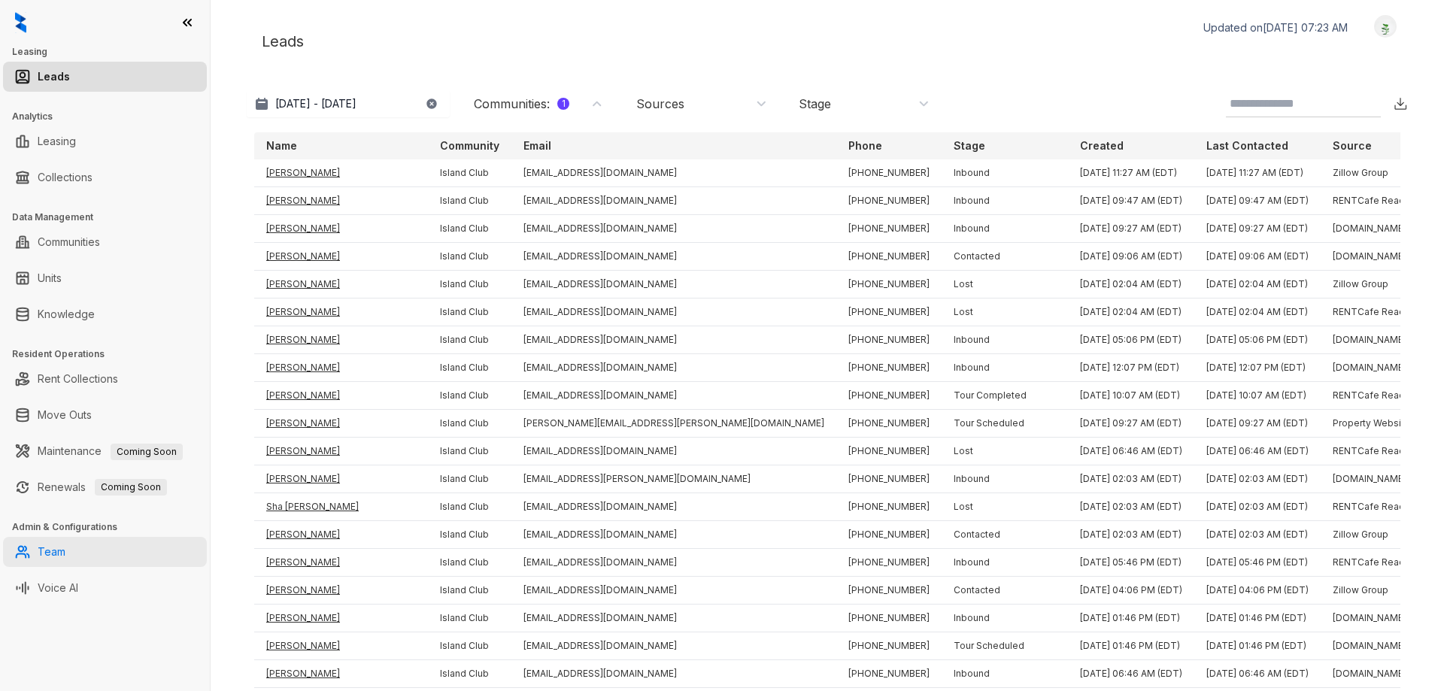
click at [57, 555] on link "Team" at bounding box center [52, 552] width 28 height 30
